Goal: Find specific page/section: Find specific page/section

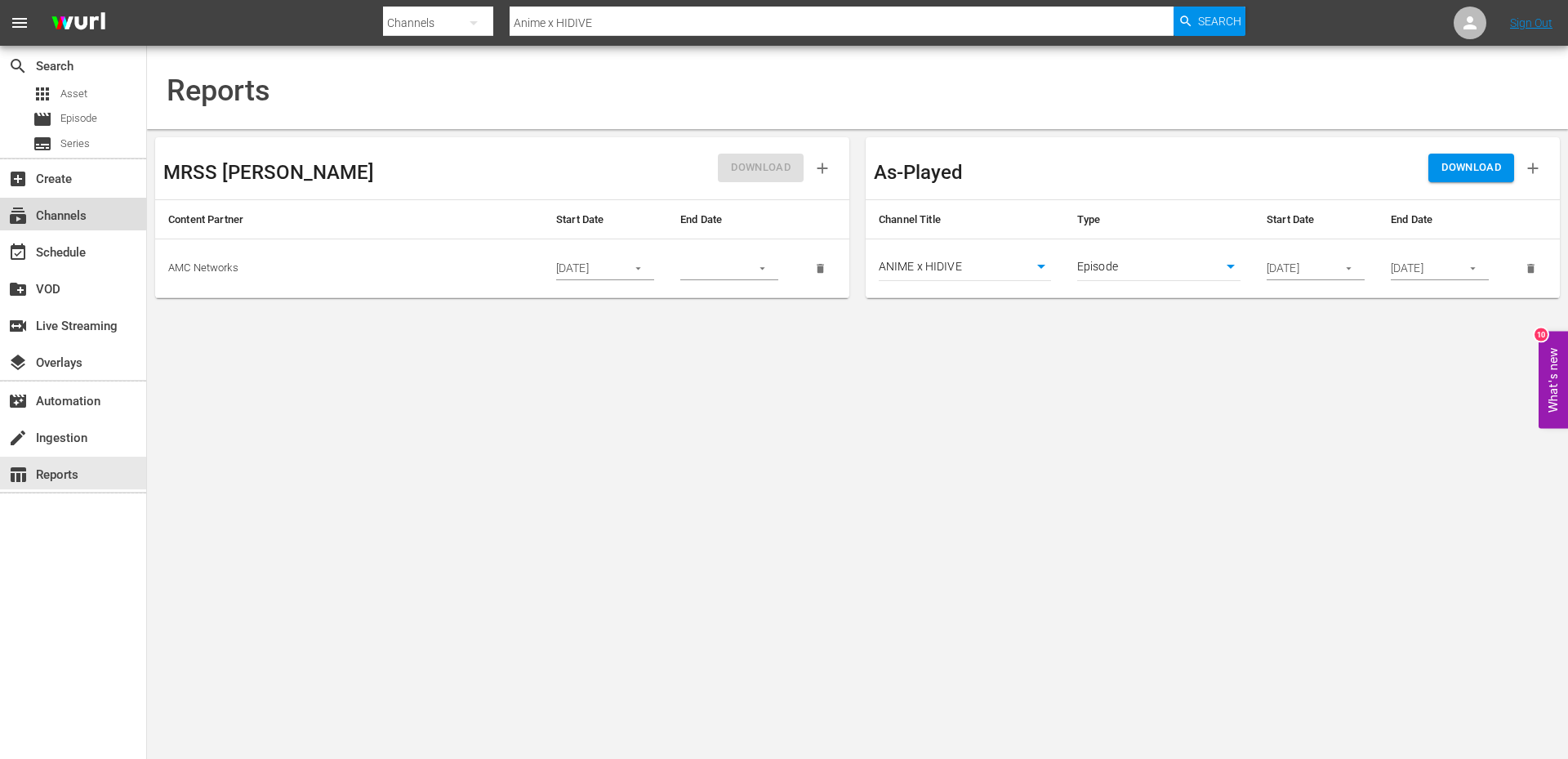
click at [69, 213] on div "subscriptions Channels" at bounding box center [45, 213] width 91 height 14
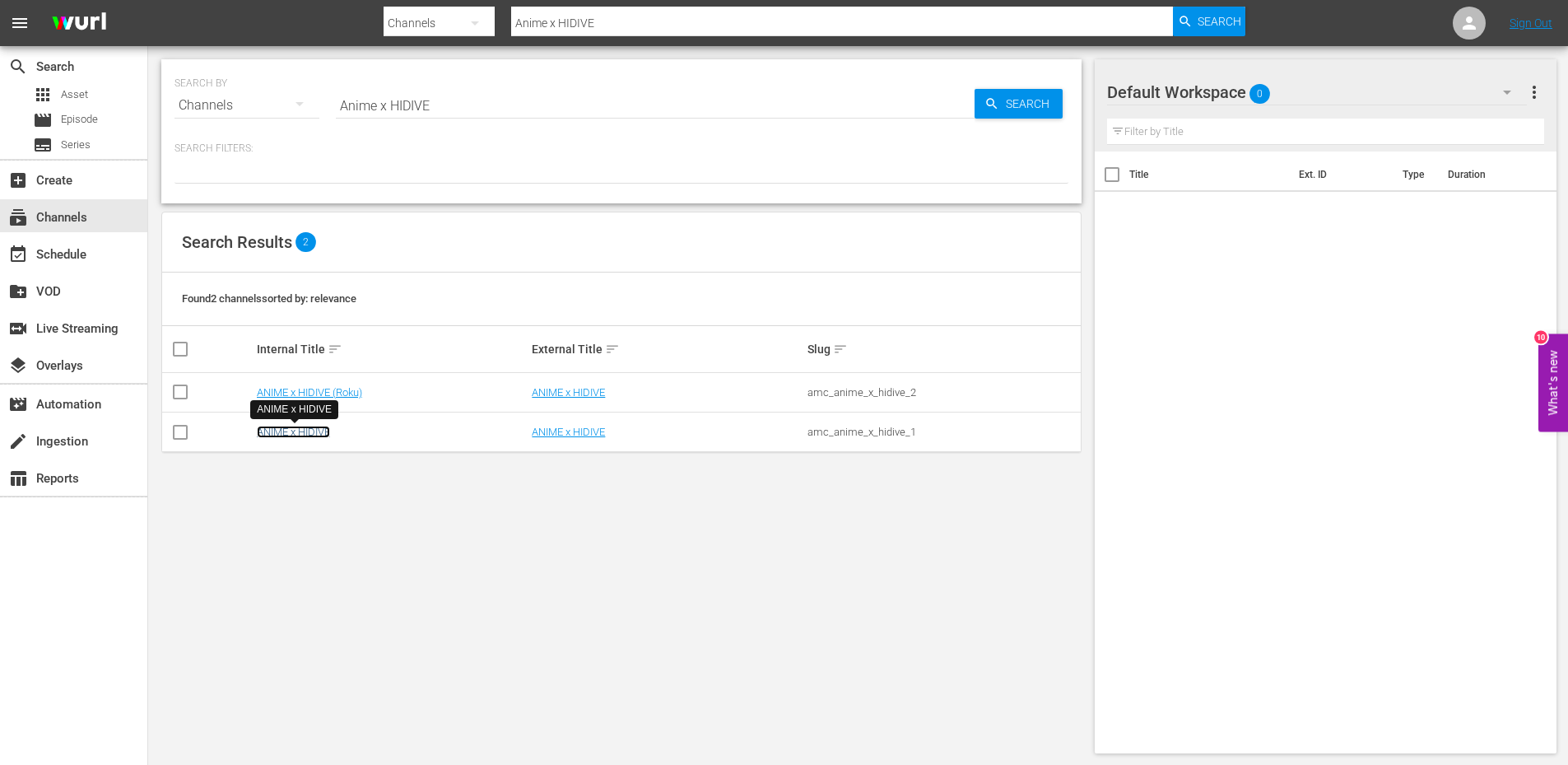
click at [281, 426] on link "ANIME x HIDIVE" at bounding box center [294, 432] width 73 height 13
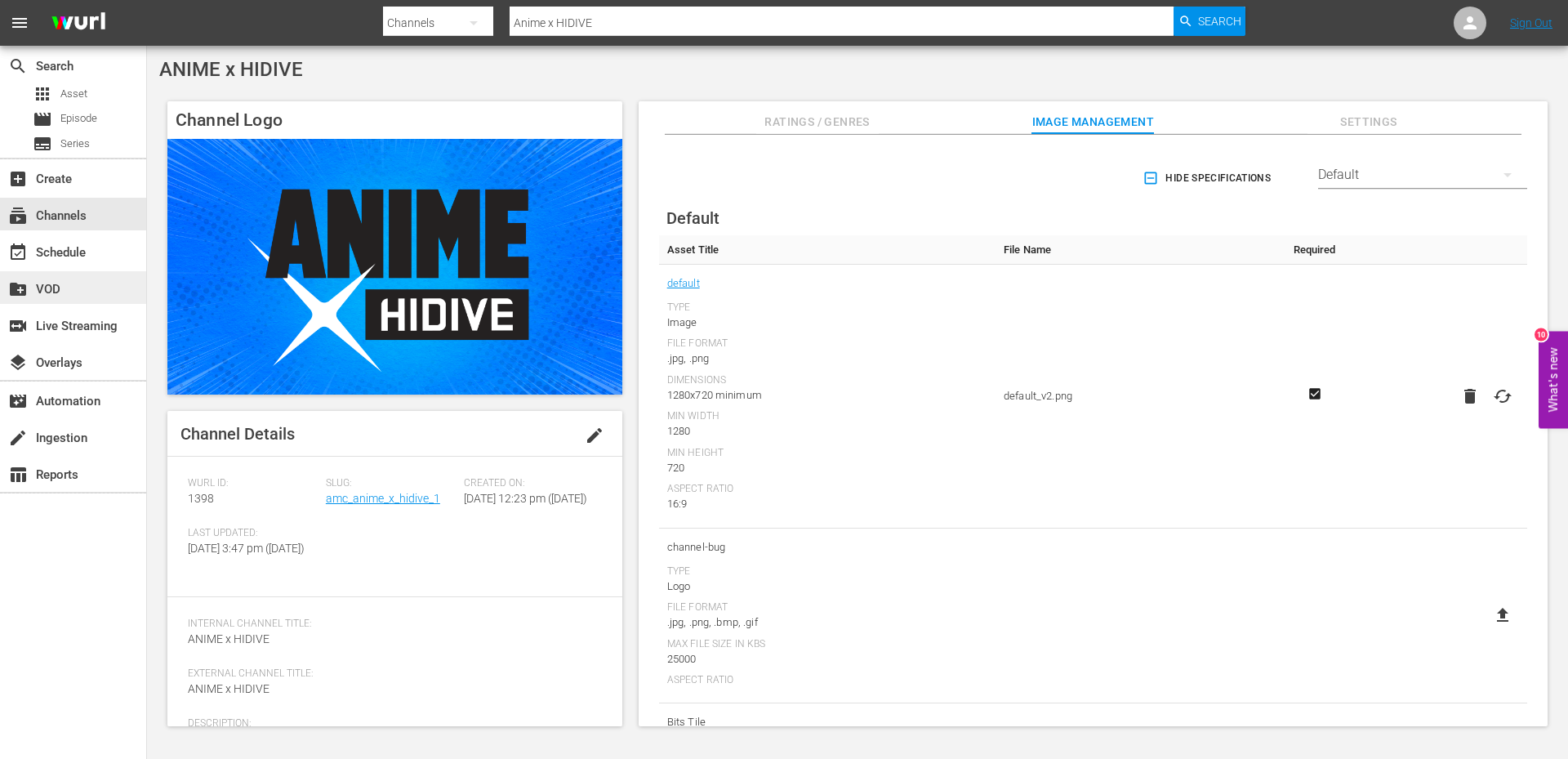
click at [37, 286] on div "create_new_folder VOD" at bounding box center [45, 287] width 91 height 14
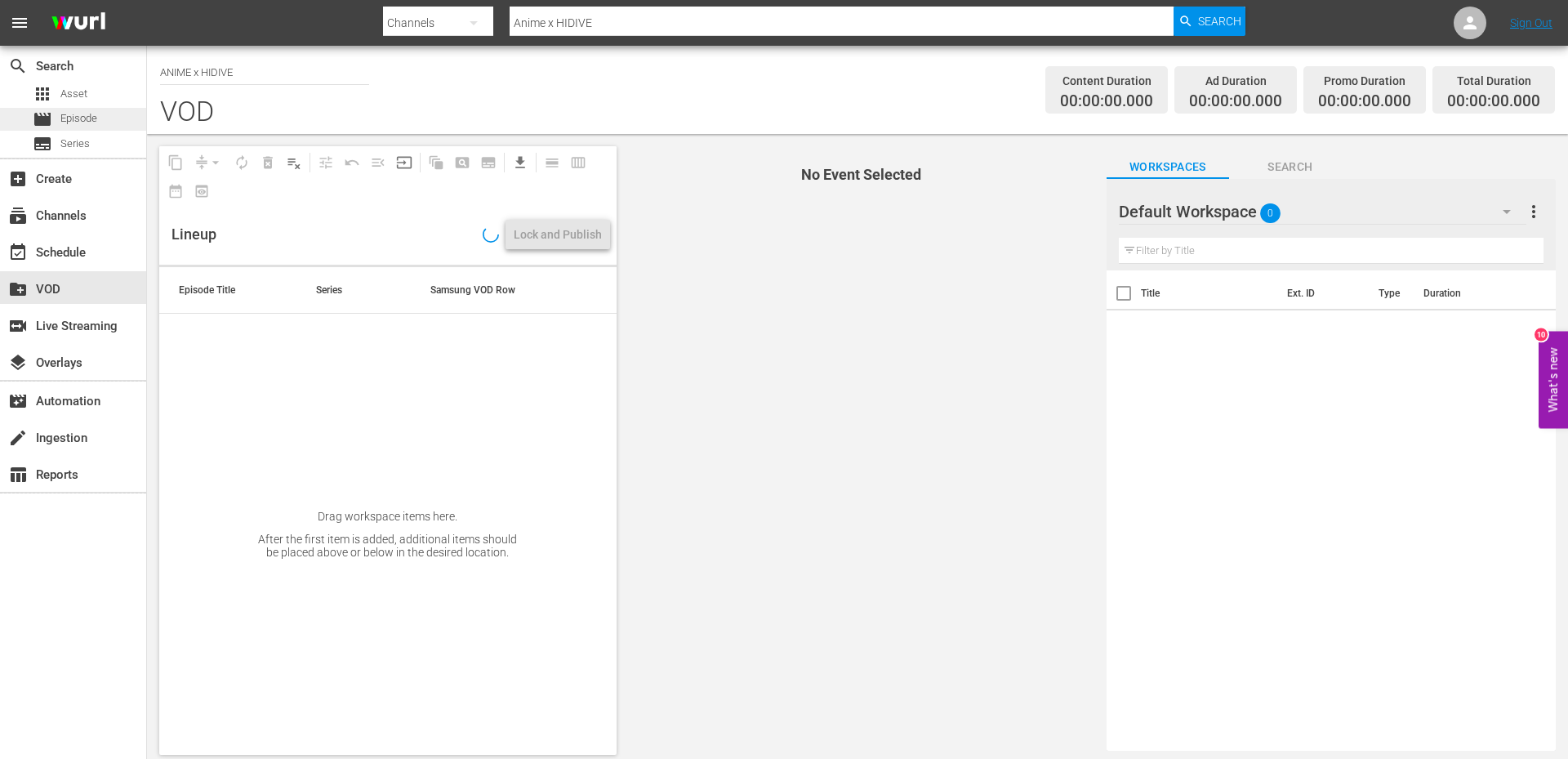
click at [85, 120] on span "Episode" at bounding box center [79, 118] width 36 height 16
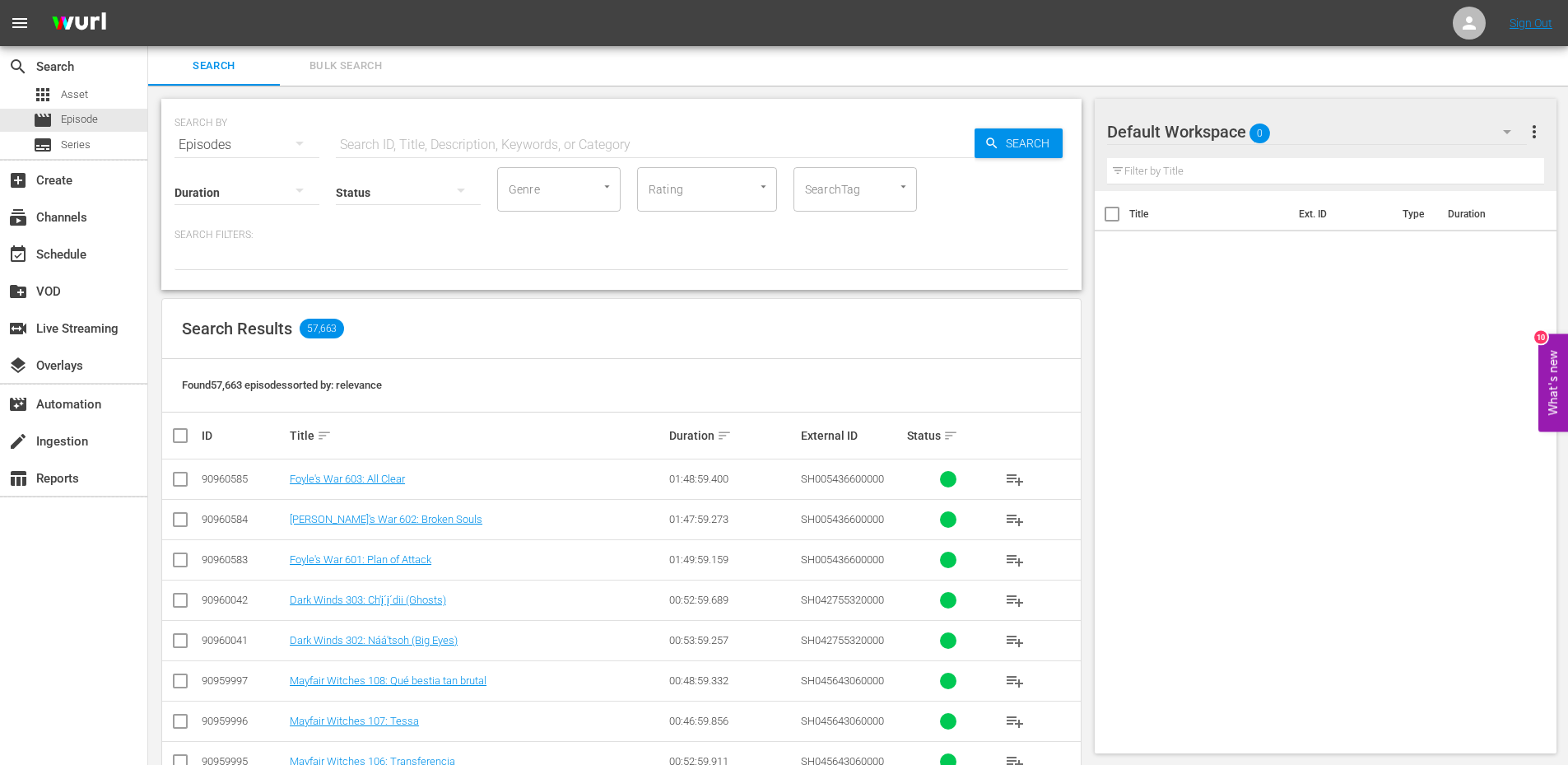
click at [451, 150] on input "text" at bounding box center [655, 145] width 638 height 40
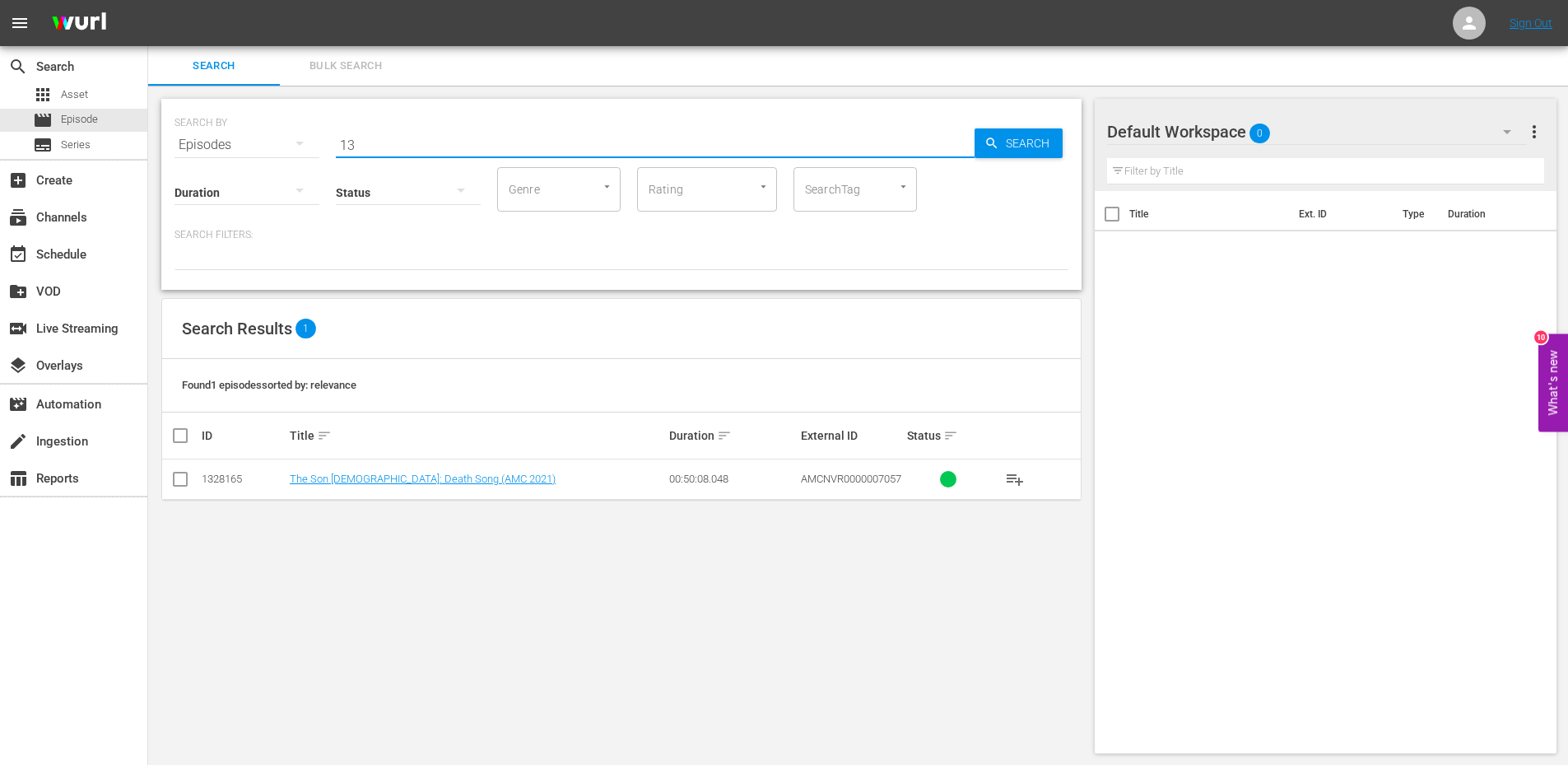
type input "1"
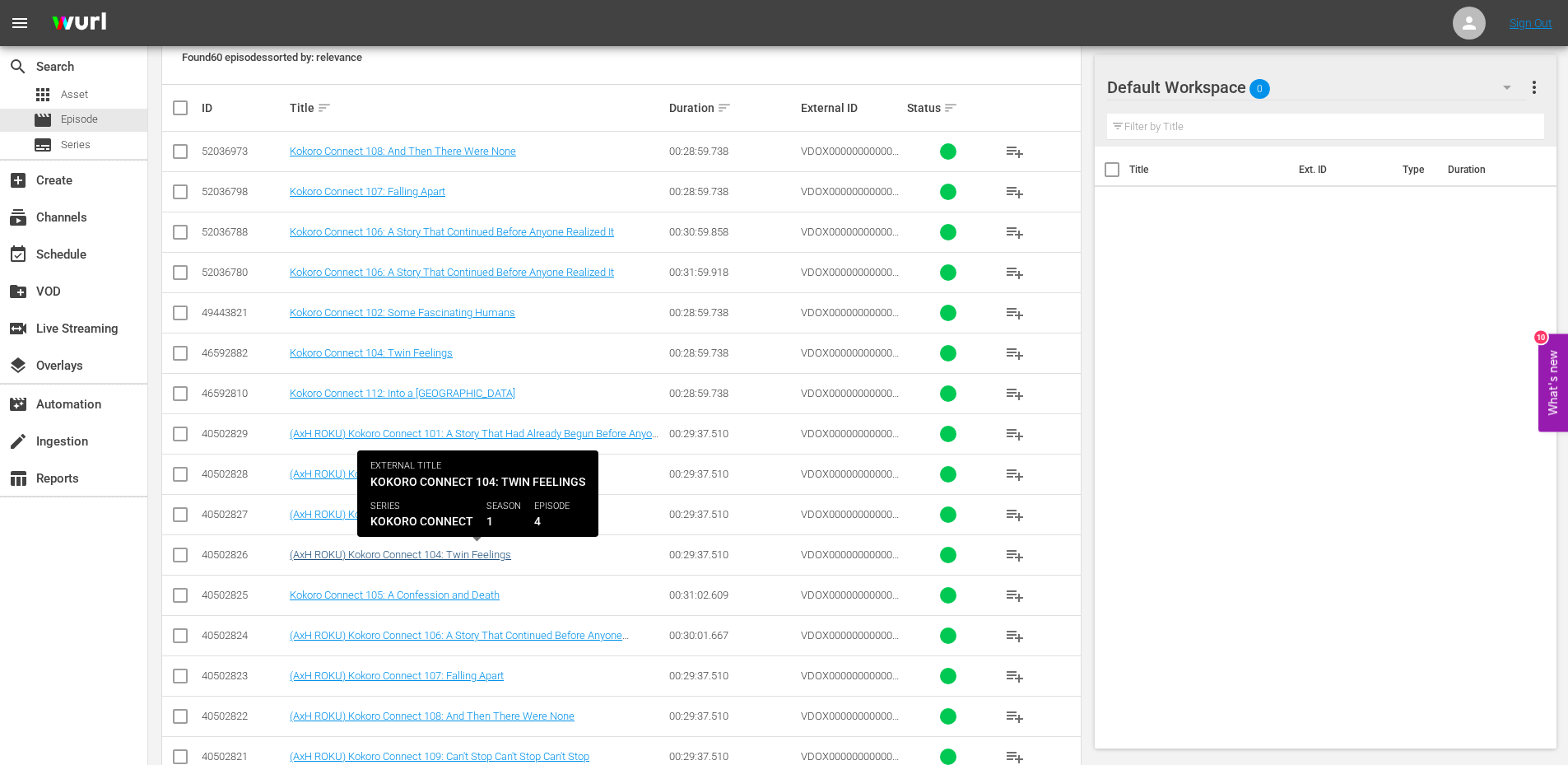
scroll to position [328, 0]
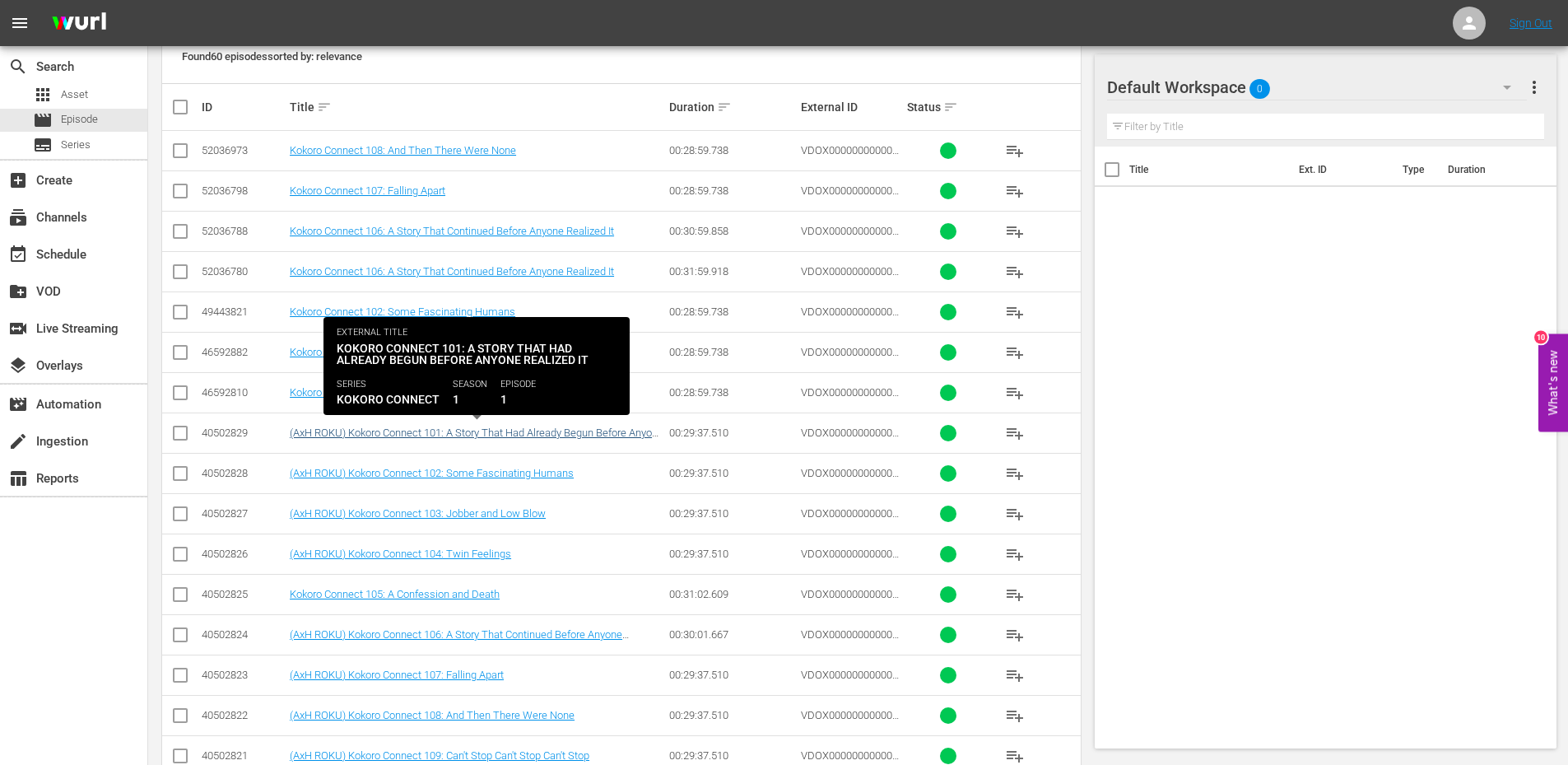
type input "Kokoro"
click at [379, 436] on link "(AxH ROKU) Kokoro Connect 101: A Story That Had Already Begun Before Anyone Rea…" at bounding box center [476, 439] width 374 height 25
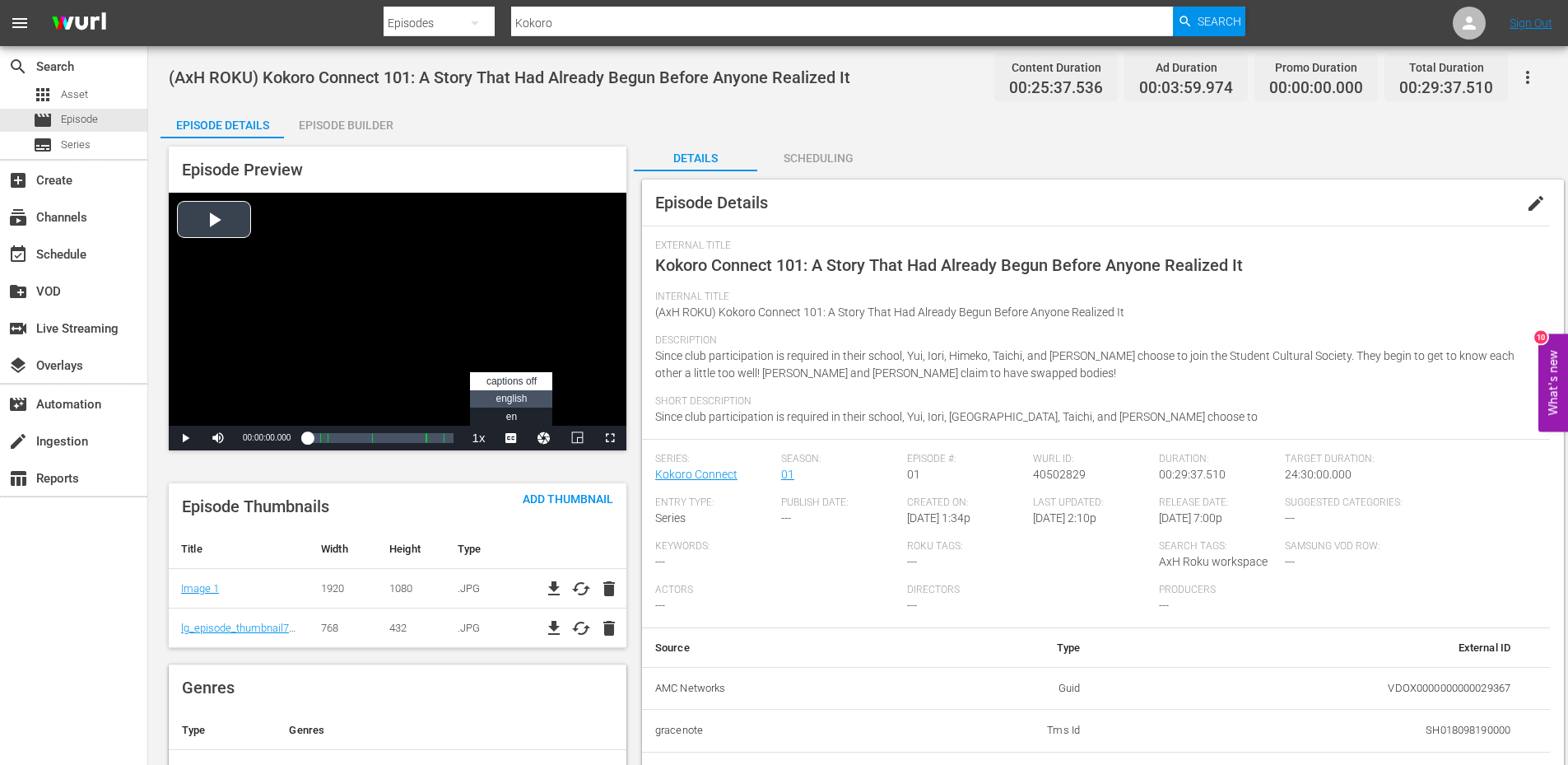
click at [516, 399] on span "english" at bounding box center [511, 399] width 31 height 12
click at [185, 438] on span "Video Player" at bounding box center [185, 438] width 0 height 0
click at [511, 438] on span "Video Player" at bounding box center [511, 438] width 0 height 0
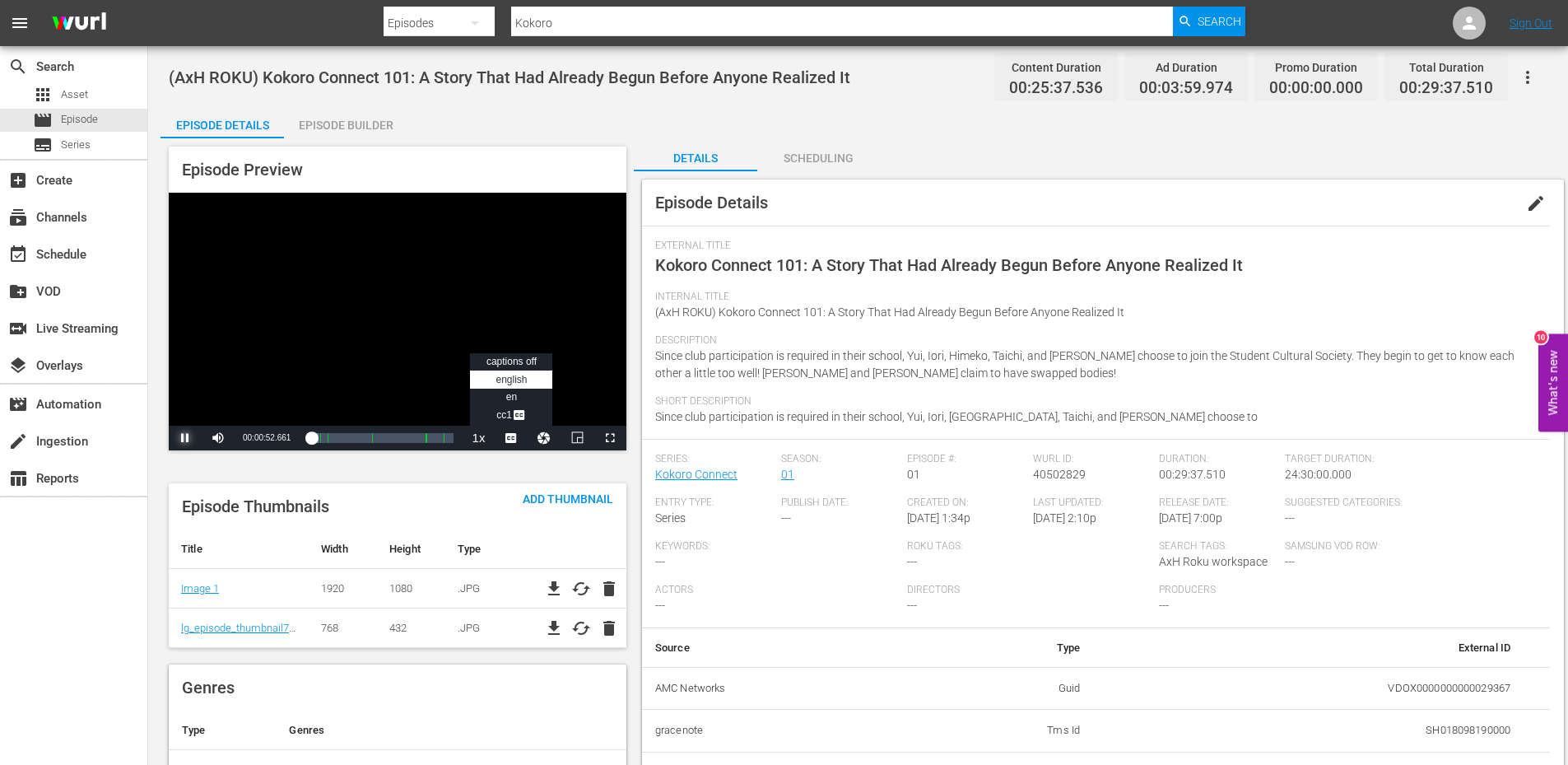
click at [185, 438] on span "Video Player" at bounding box center [185, 438] width 0 height 0
